Goal: Task Accomplishment & Management: Manage account settings

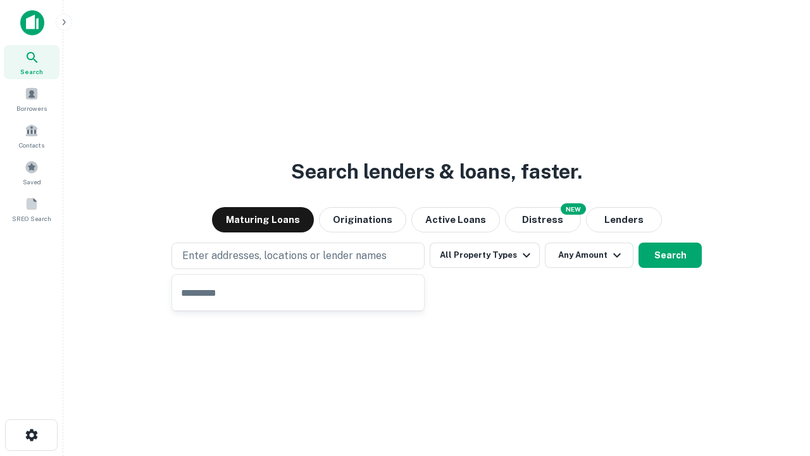
type input "**********"
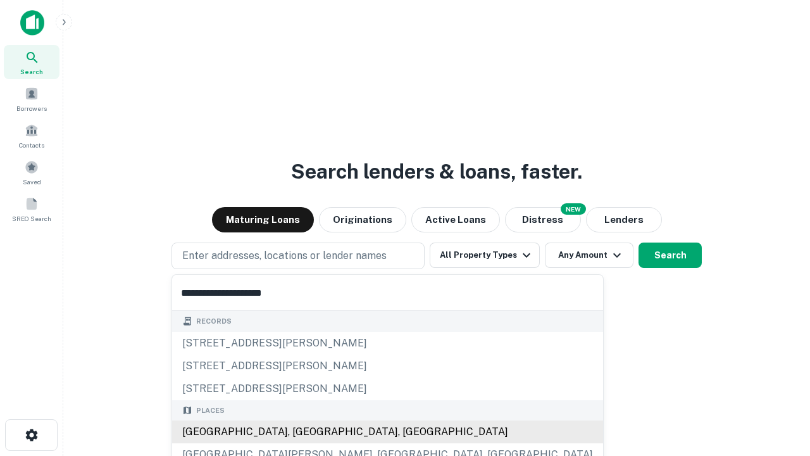
click at [303, 432] on div "[GEOGRAPHIC_DATA], [GEOGRAPHIC_DATA], [GEOGRAPHIC_DATA]" at bounding box center [387, 431] width 431 height 23
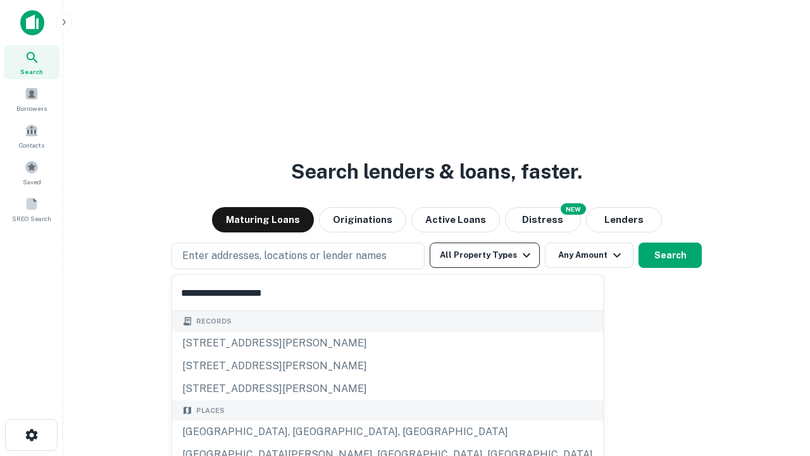
click at [485, 255] on button "All Property Types" at bounding box center [485, 254] width 110 height 25
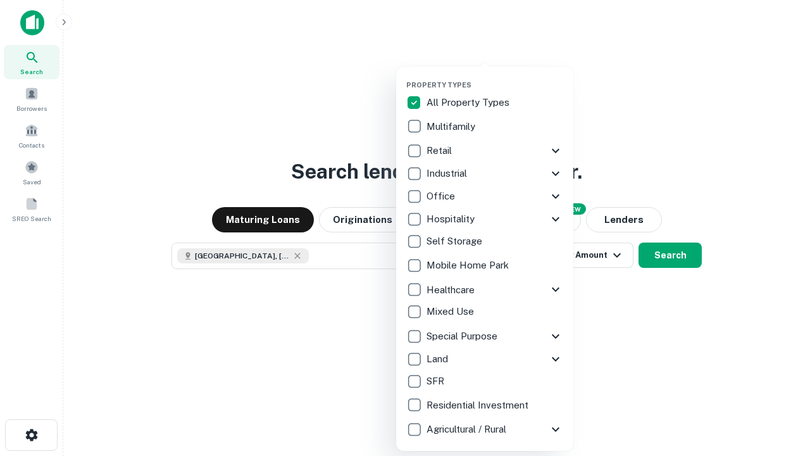
click at [495, 77] on button "button" at bounding box center [494, 77] width 177 height 1
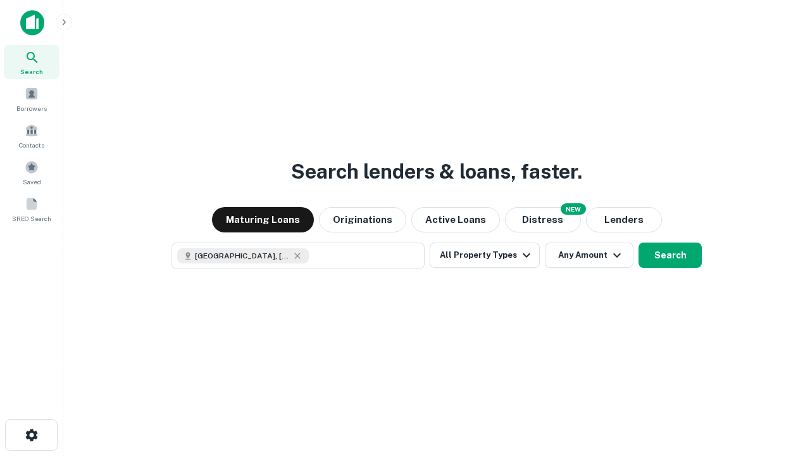
scroll to position [20, 0]
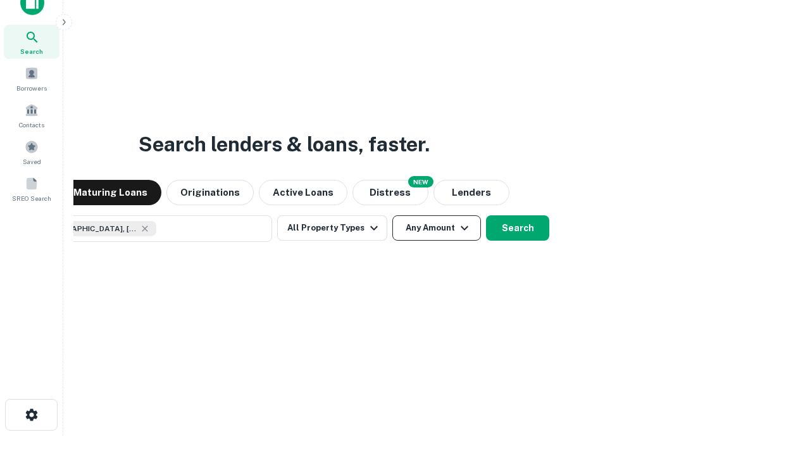
click at [392, 215] on button "Any Amount" at bounding box center [436, 227] width 89 height 25
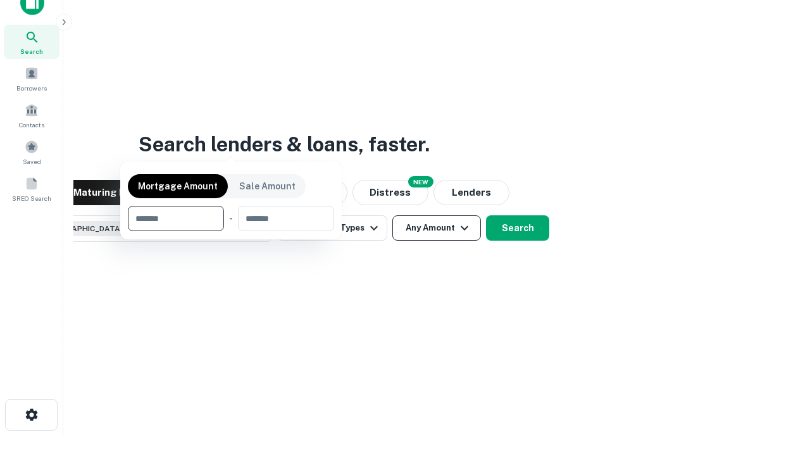
scroll to position [91, 358]
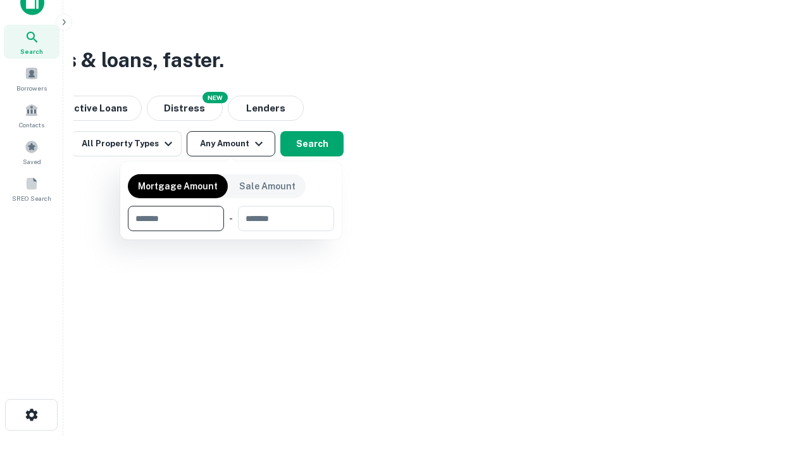
type input "*******"
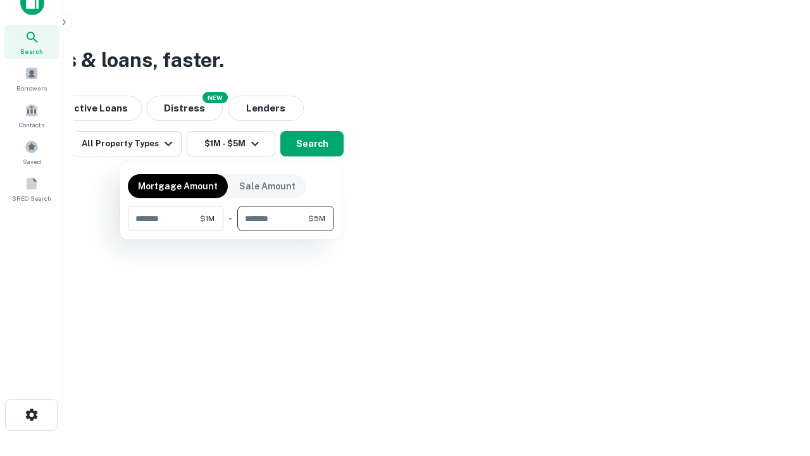
type input "*******"
click at [231, 231] on button "button" at bounding box center [231, 231] width 206 height 1
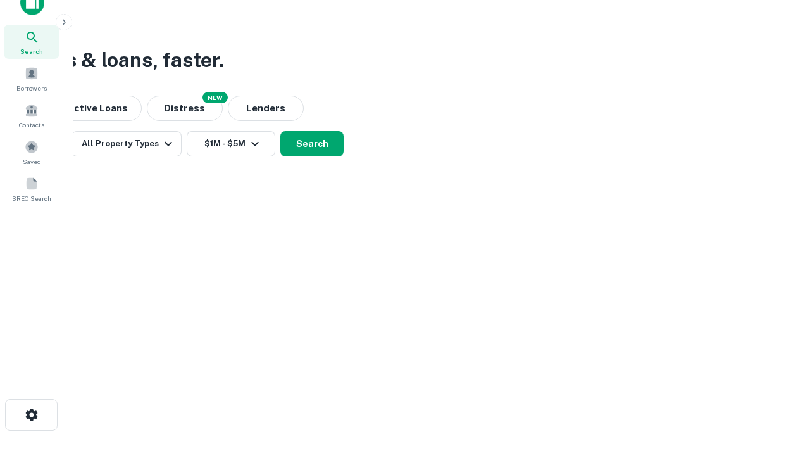
scroll to position [20, 0]
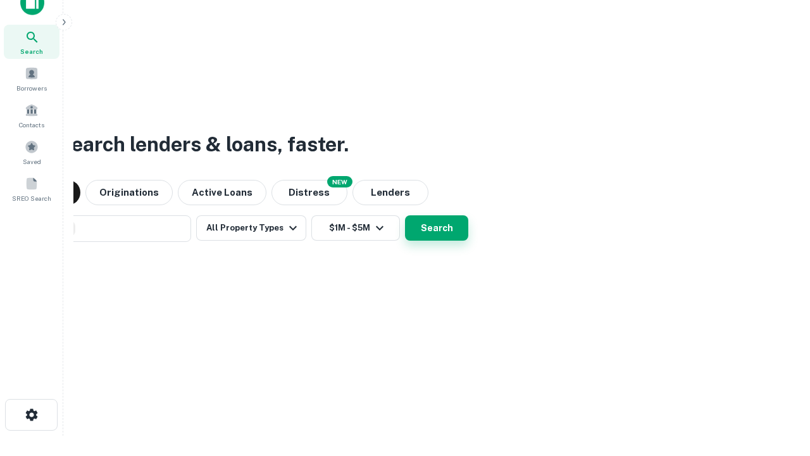
click at [405, 215] on button "Search" at bounding box center [436, 227] width 63 height 25
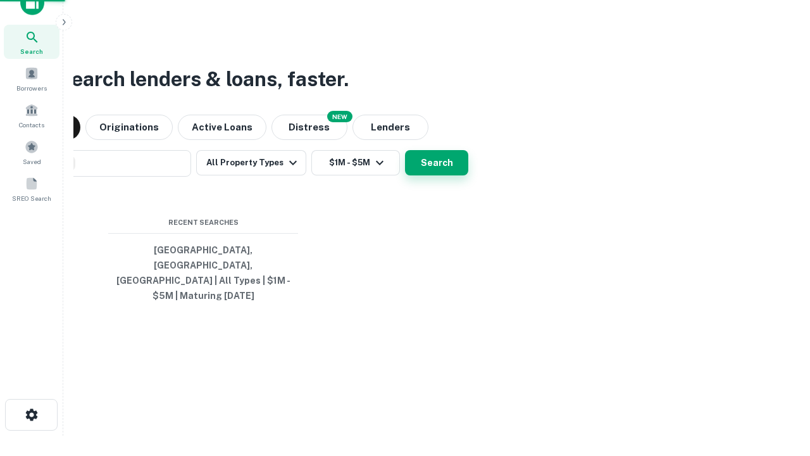
scroll to position [41, 358]
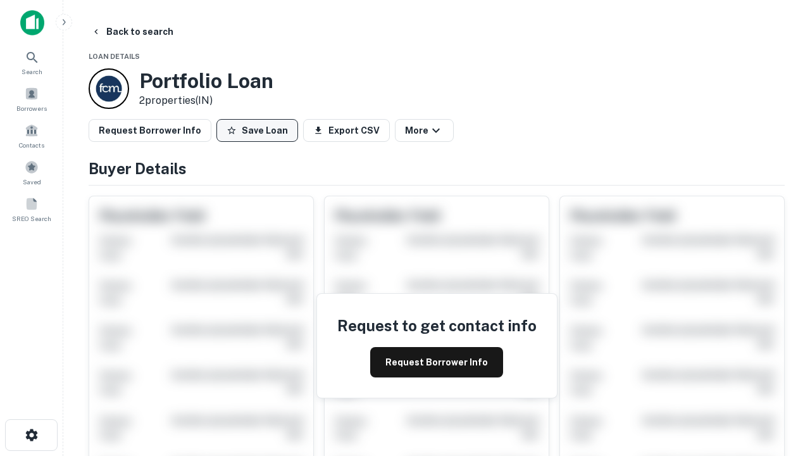
click at [257, 130] on button "Save Loan" at bounding box center [257, 130] width 82 height 23
click at [260, 130] on button "Loan Saved" at bounding box center [259, 130] width 87 height 23
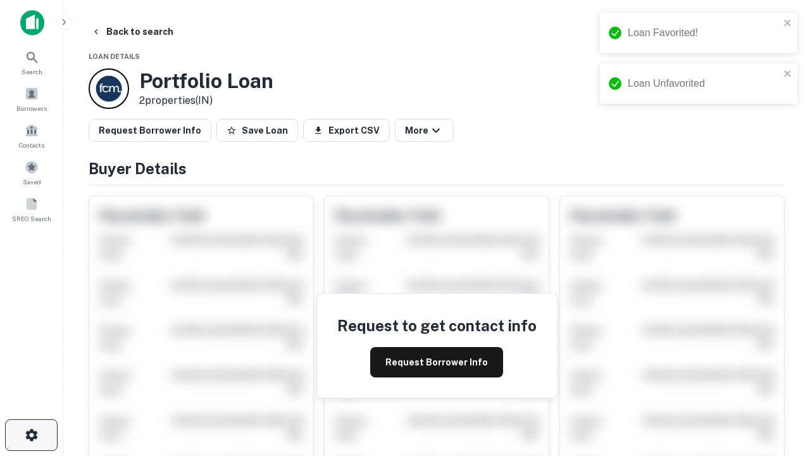
click at [31, 435] on icon "button" at bounding box center [31, 434] width 15 height 15
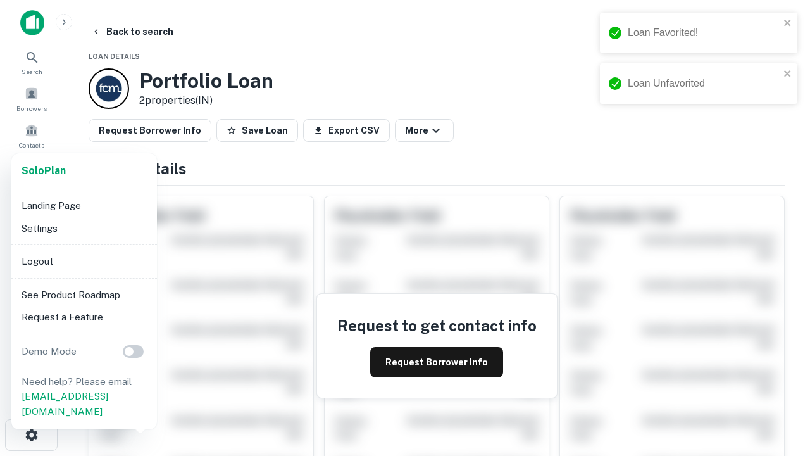
click at [84, 261] on li "Logout" at bounding box center [83, 261] width 135 height 23
